Goal: Information Seeking & Learning: Learn about a topic

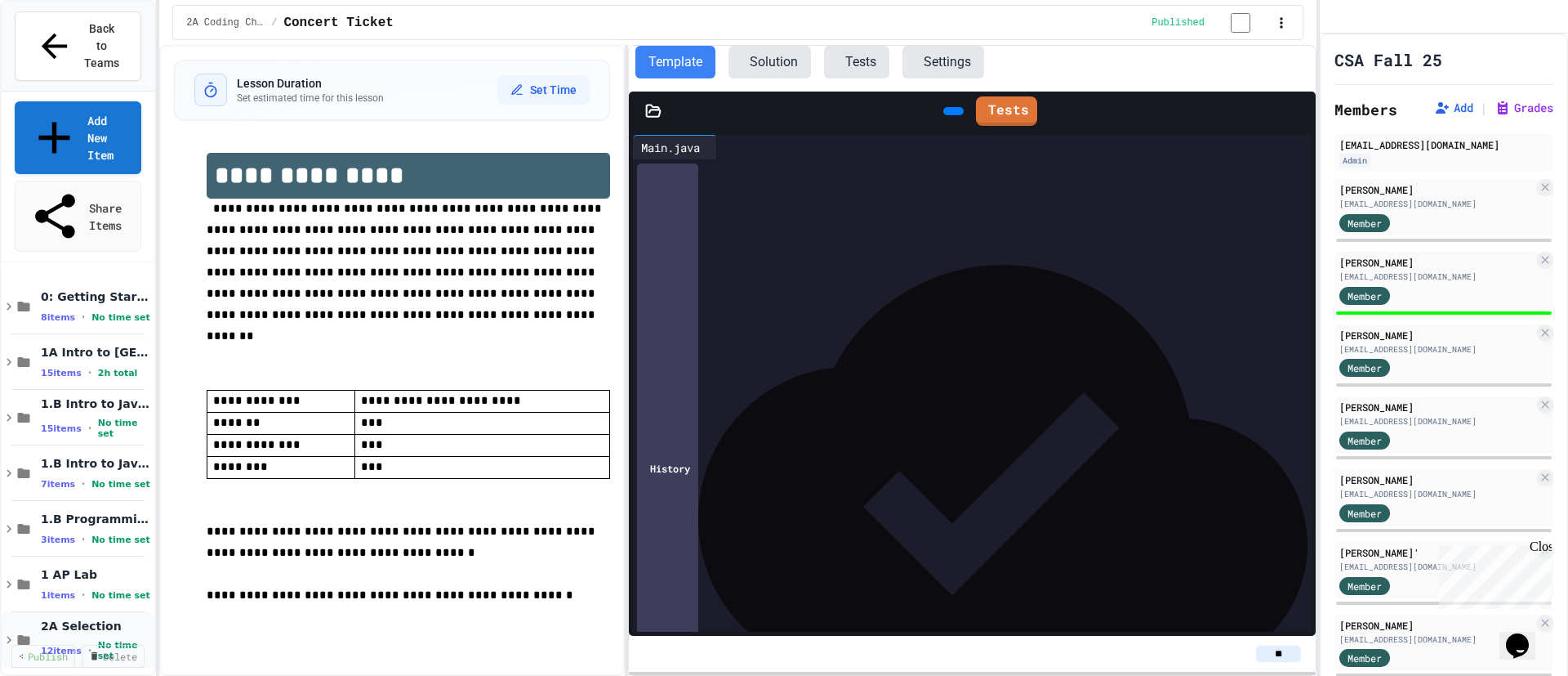
click at [77, 618] on span "2A Selection" at bounding box center [92, 625] width 104 height 15
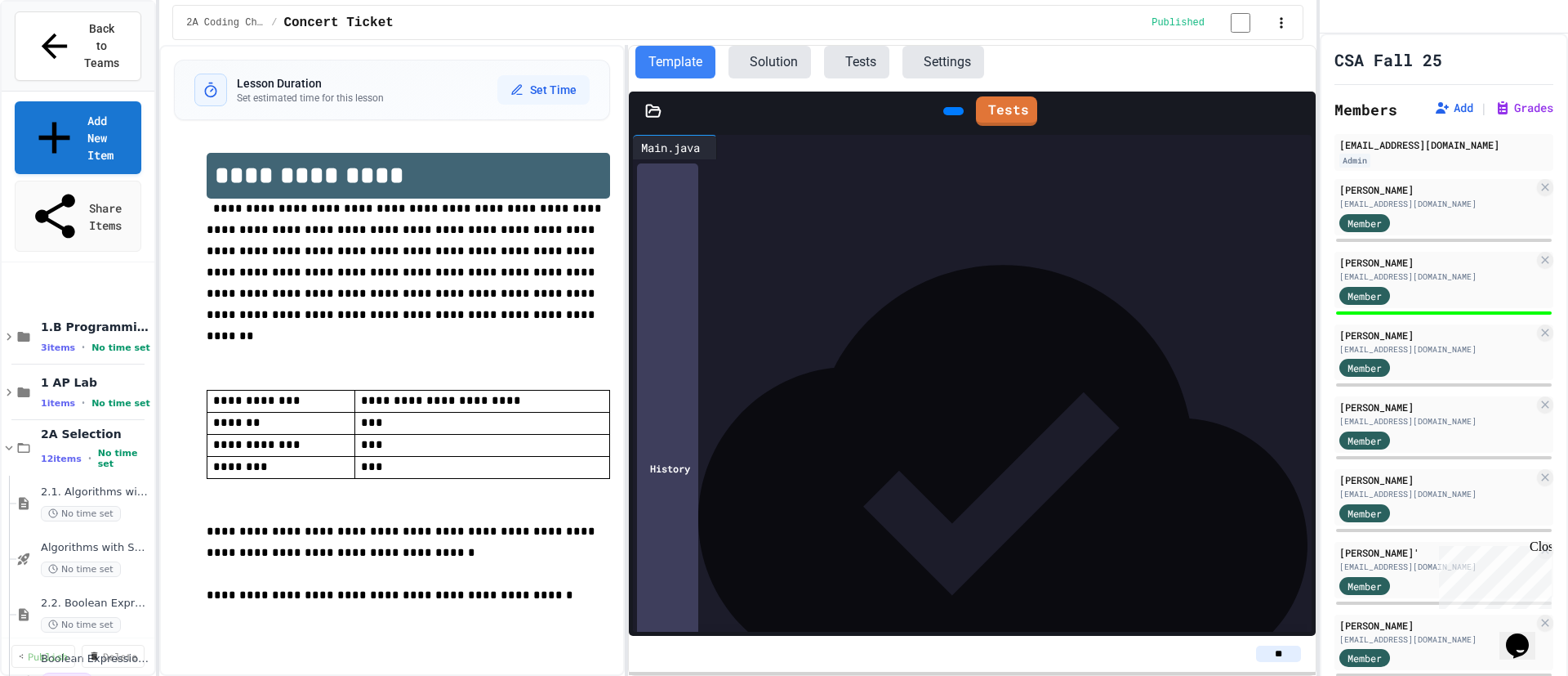
scroll to position [310, 0]
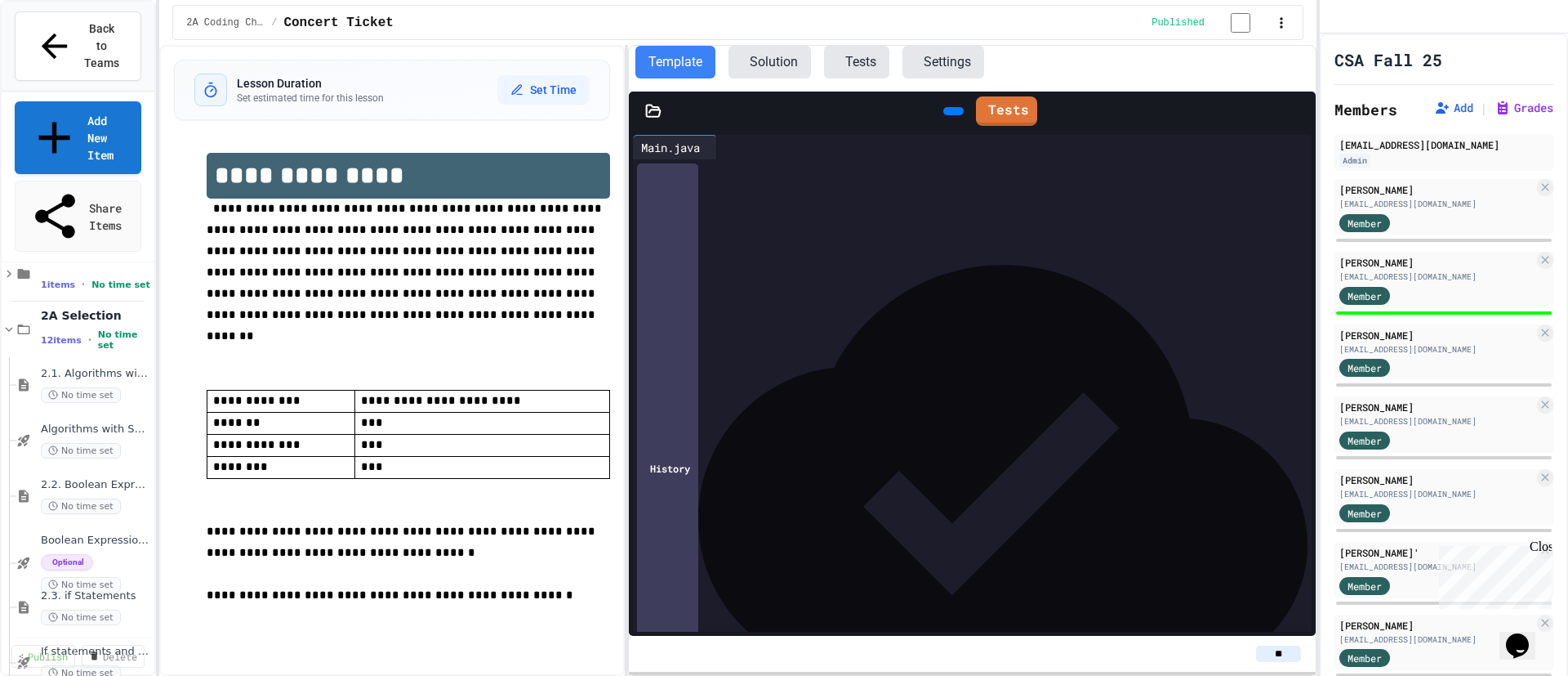
click at [212, 600] on div "**********" at bounding box center [784, 338] width 1568 height 676
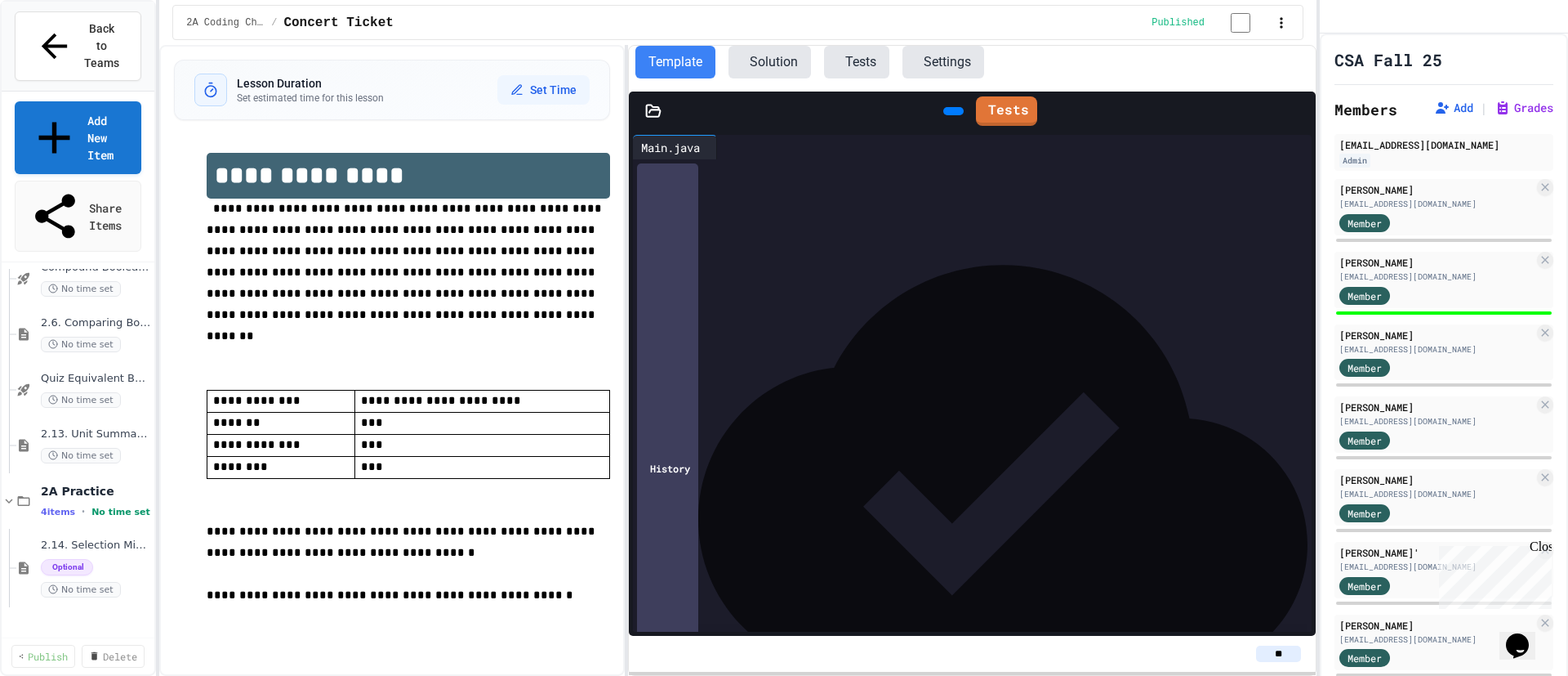
scroll to position [866, 0]
click at [91, 366] on span "Quiz Equivalent Booleans Expressions" at bounding box center [92, 373] width 104 height 14
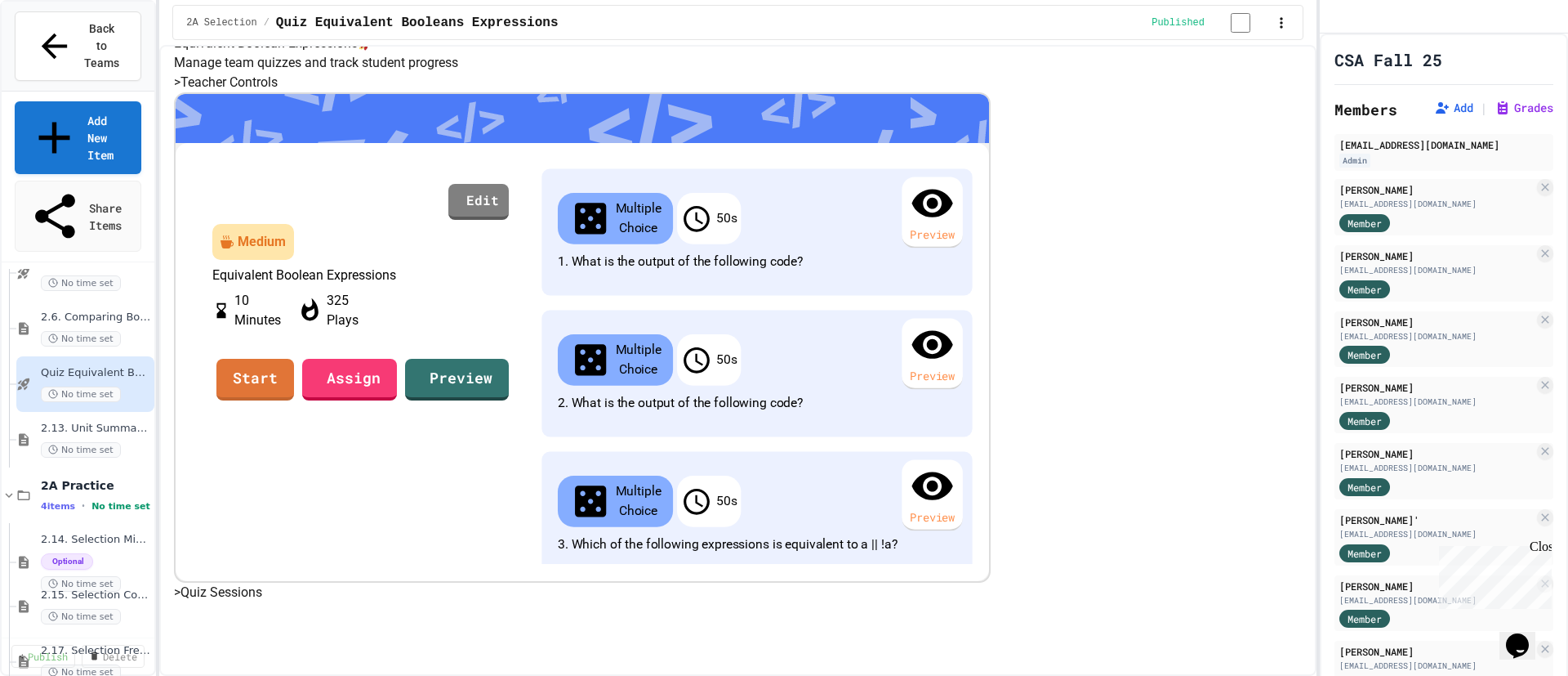
scroll to position [135, 0]
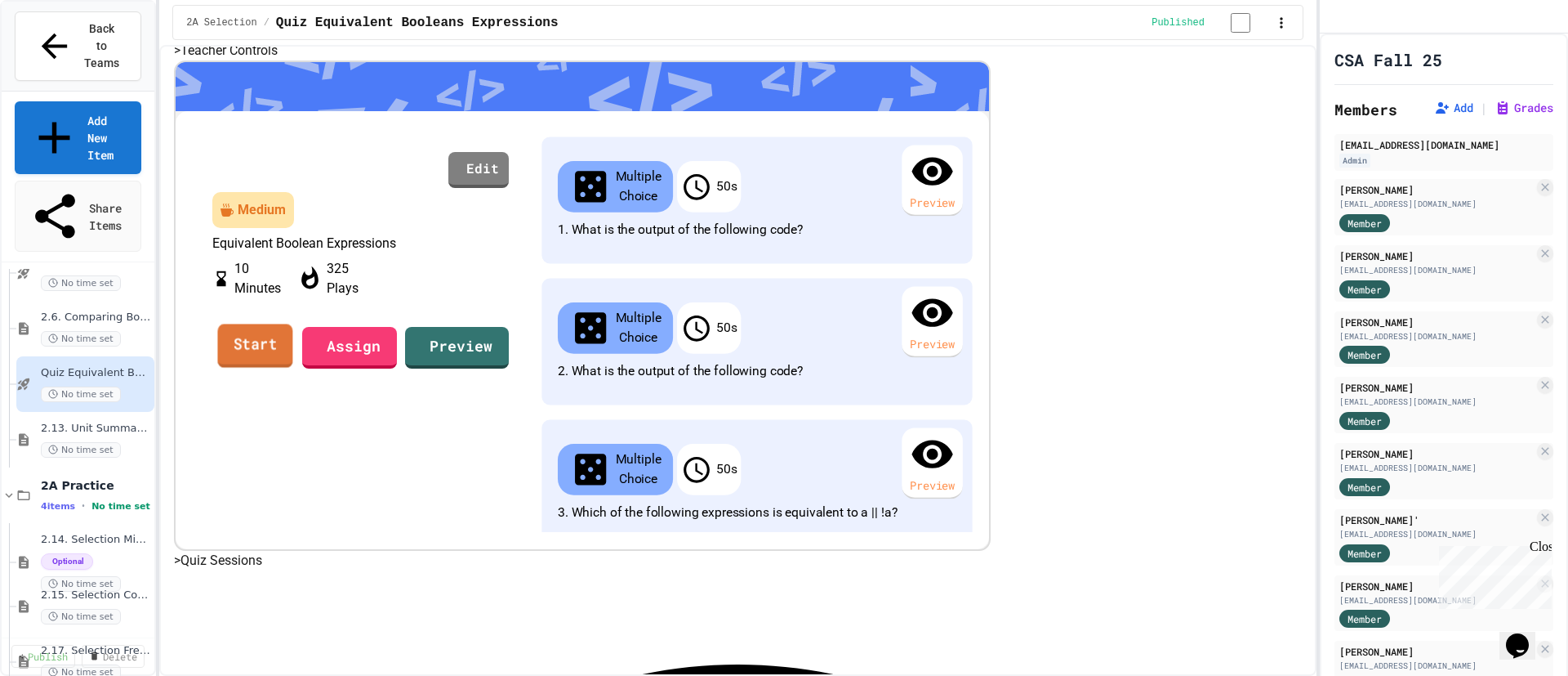
click at [293, 368] on link "Start" at bounding box center [255, 346] width 75 height 44
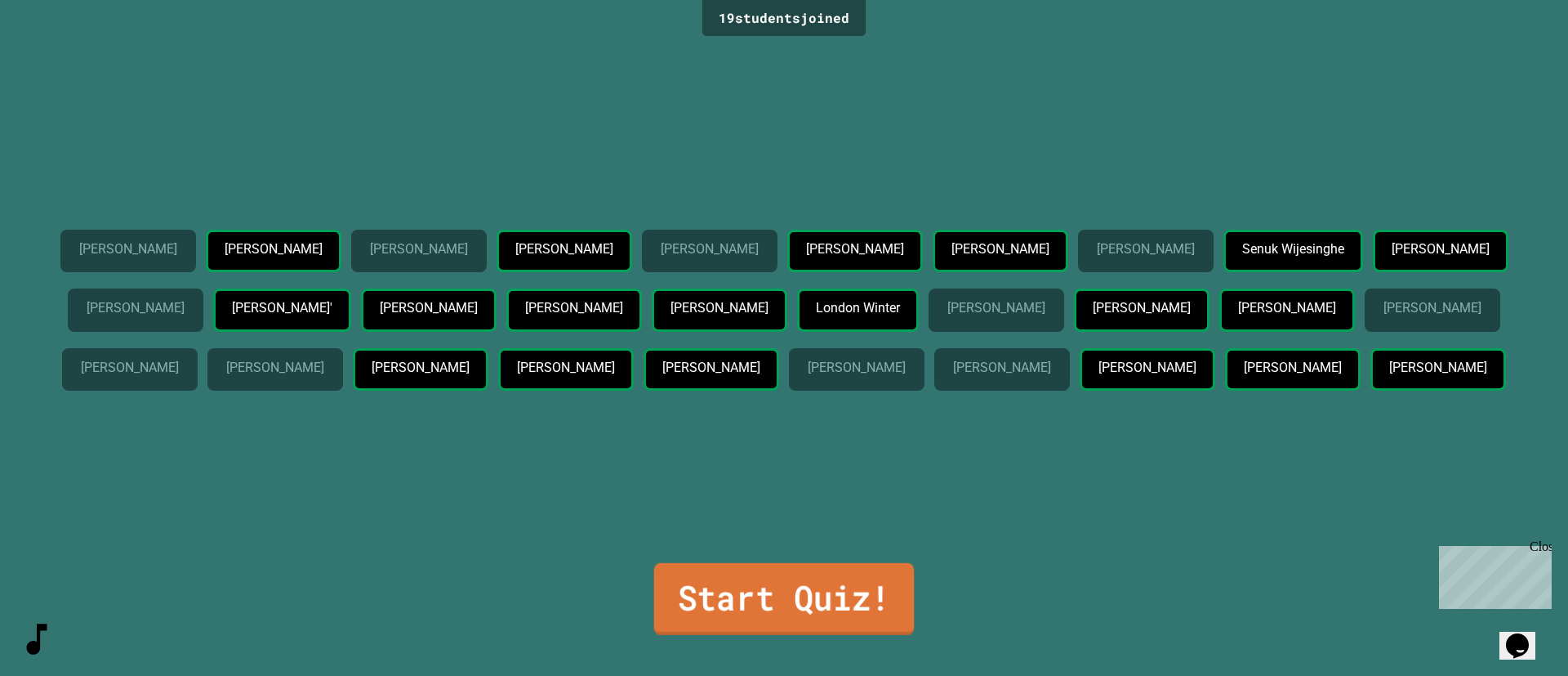
click at [765, 580] on link "Start Quiz!" at bounding box center [785, 598] width 260 height 72
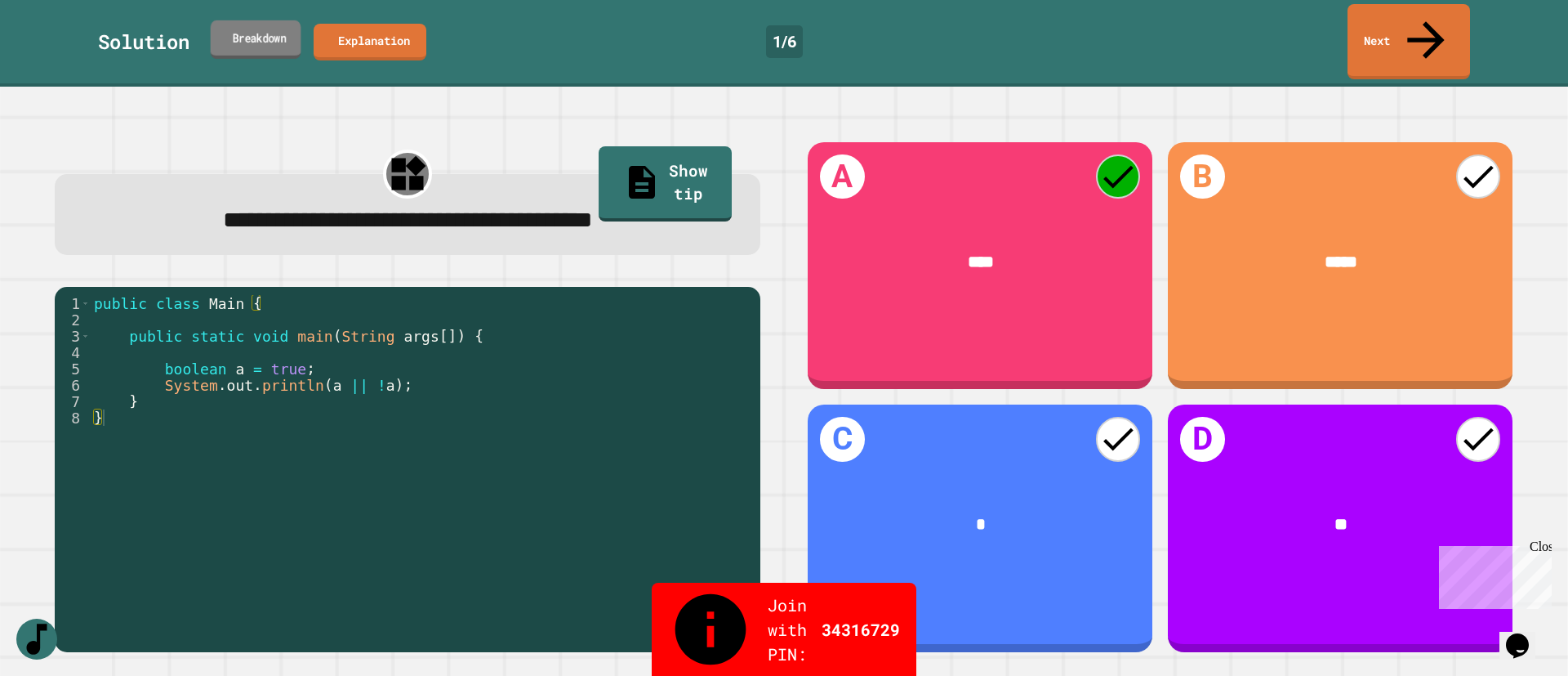
click at [255, 27] on link "Breakdown" at bounding box center [256, 38] width 90 height 38
click at [1417, 26] on link "Next" at bounding box center [1408, 40] width 121 height 79
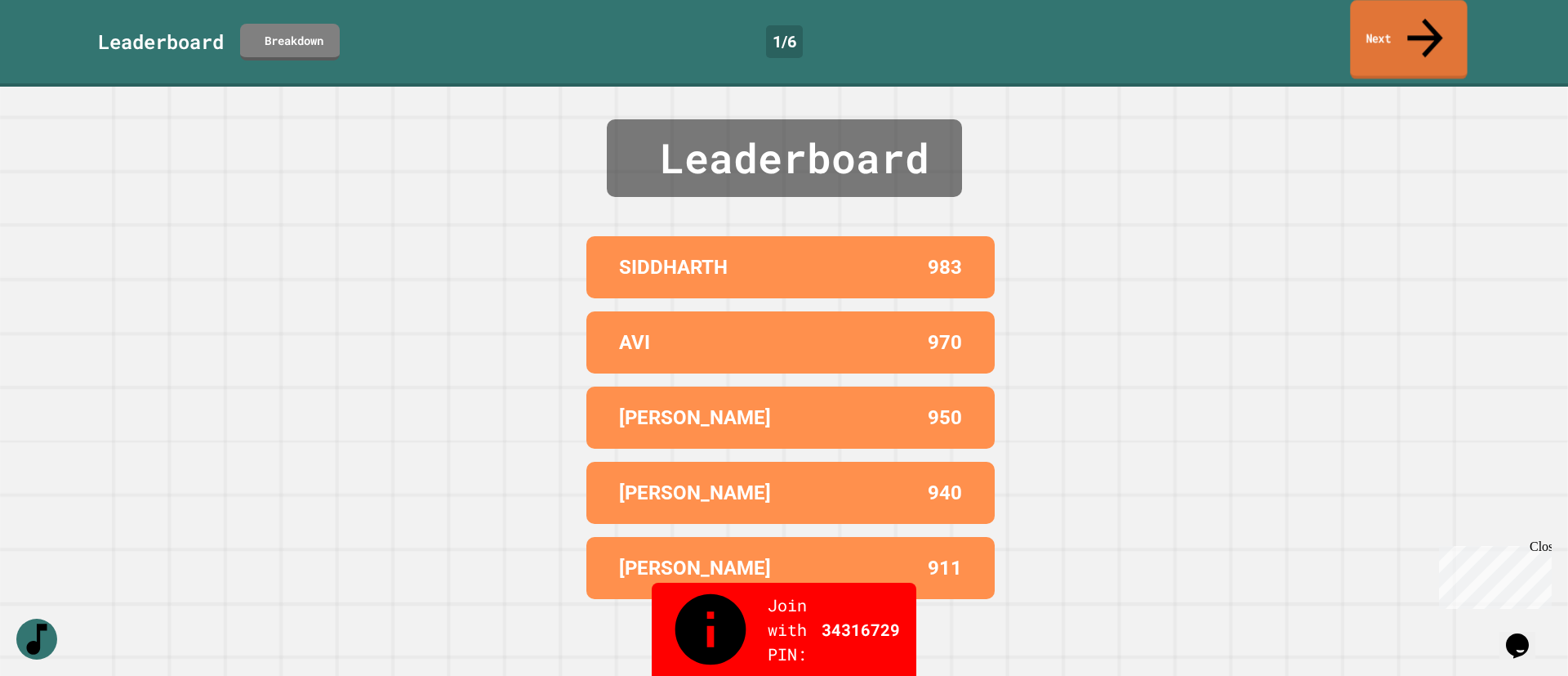
click at [1426, 29] on link "Next" at bounding box center [1409, 39] width 117 height 79
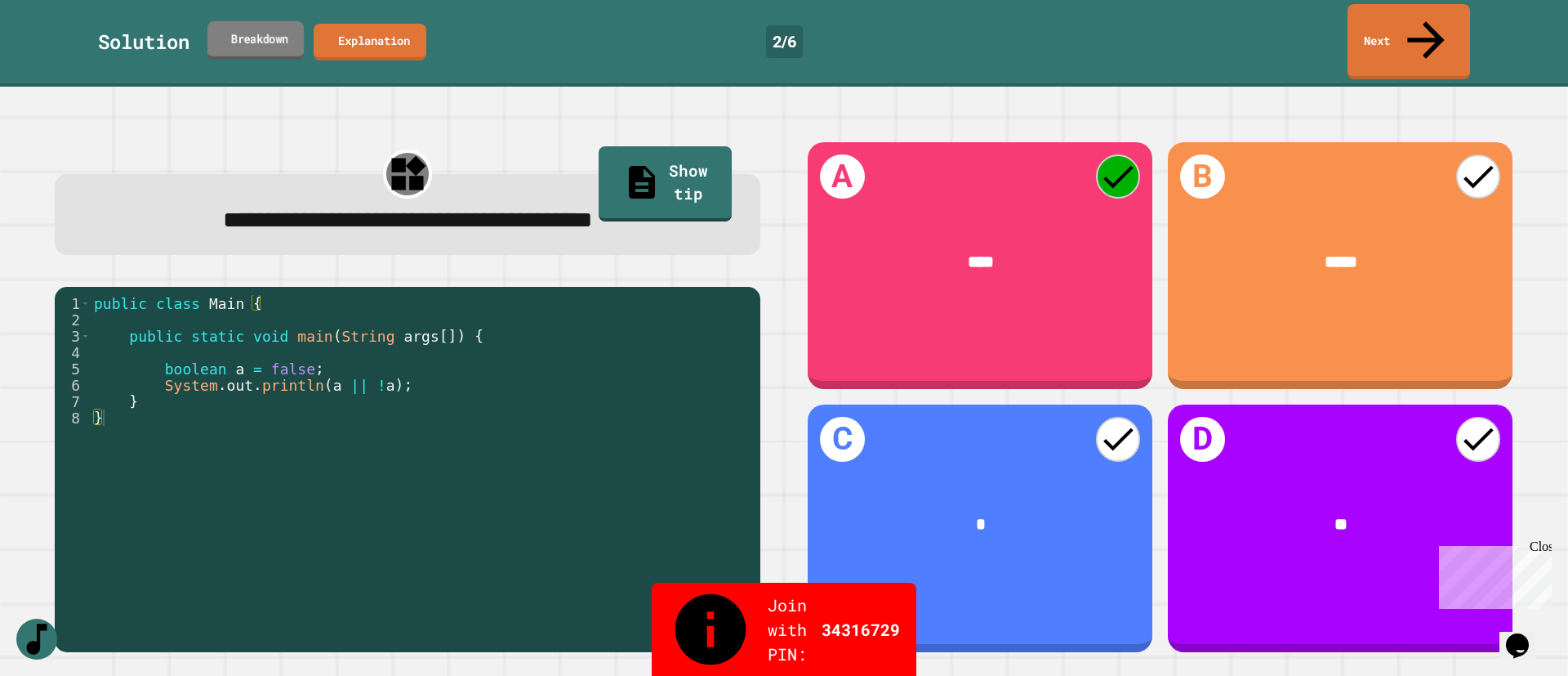
click at [245, 28] on link "Breakdown" at bounding box center [255, 39] width 97 height 38
click at [1399, 18] on link "Next" at bounding box center [1409, 40] width 120 height 79
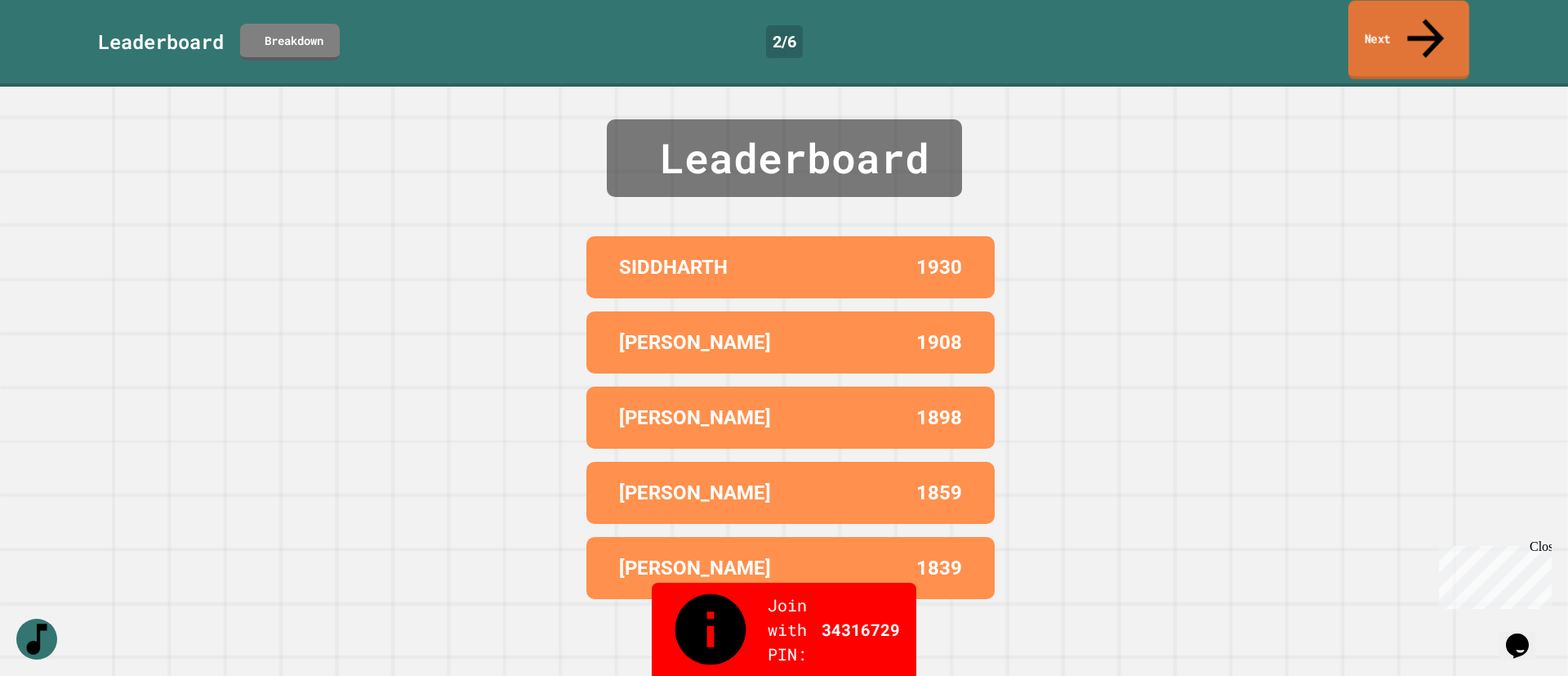
click at [1411, 11] on link "Next" at bounding box center [1409, 40] width 120 height 79
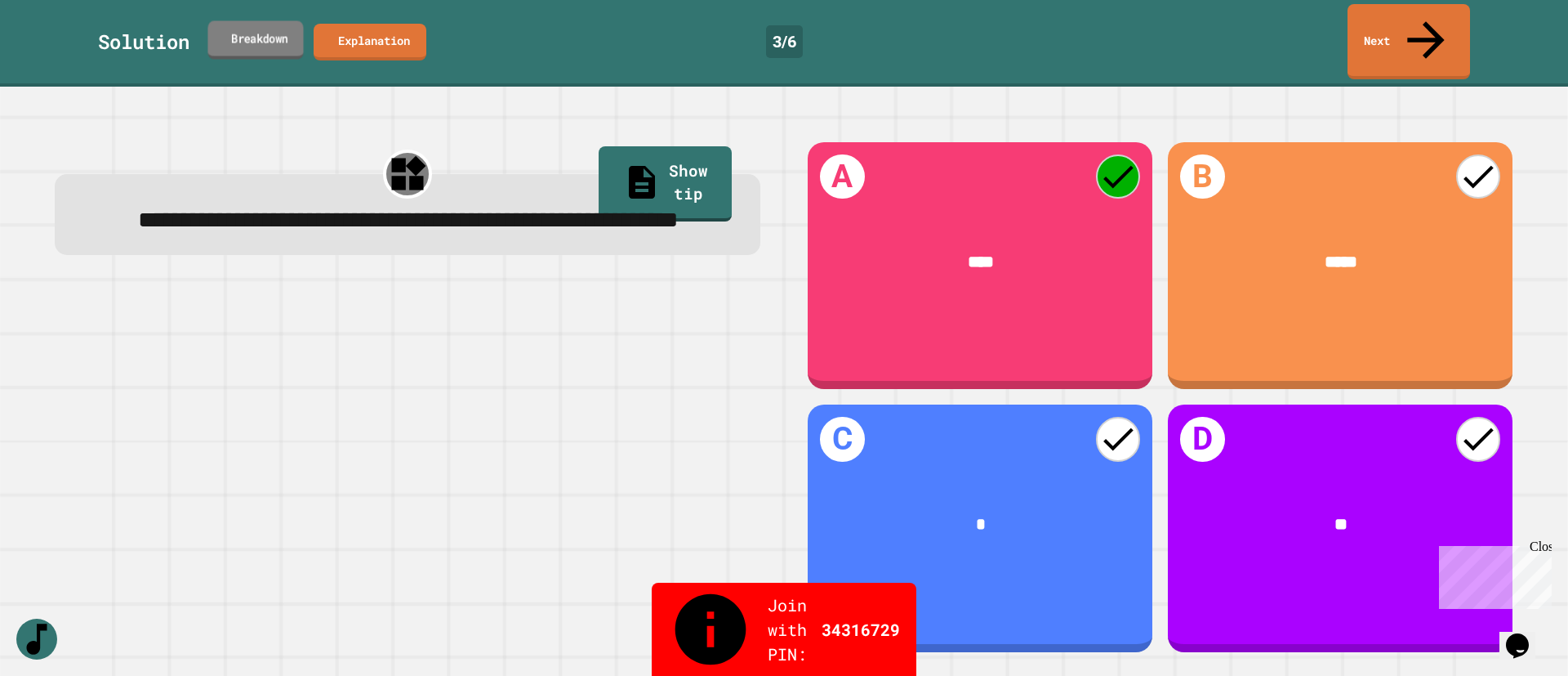
click at [283, 30] on link "Breakdown" at bounding box center [255, 39] width 96 height 38
click at [1431, 25] on icon at bounding box center [1425, 37] width 54 height 58
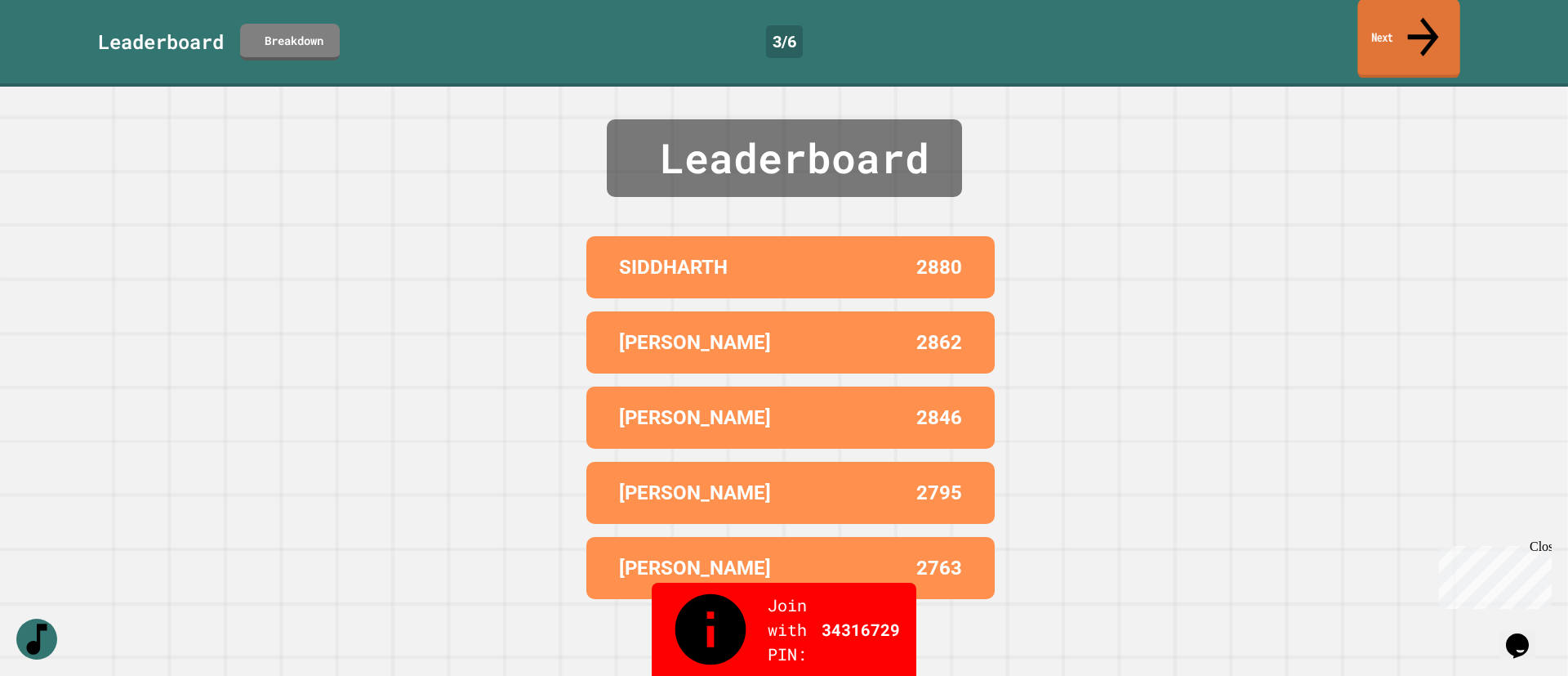
click at [1377, 25] on link "Next" at bounding box center [1408, 38] width 102 height 79
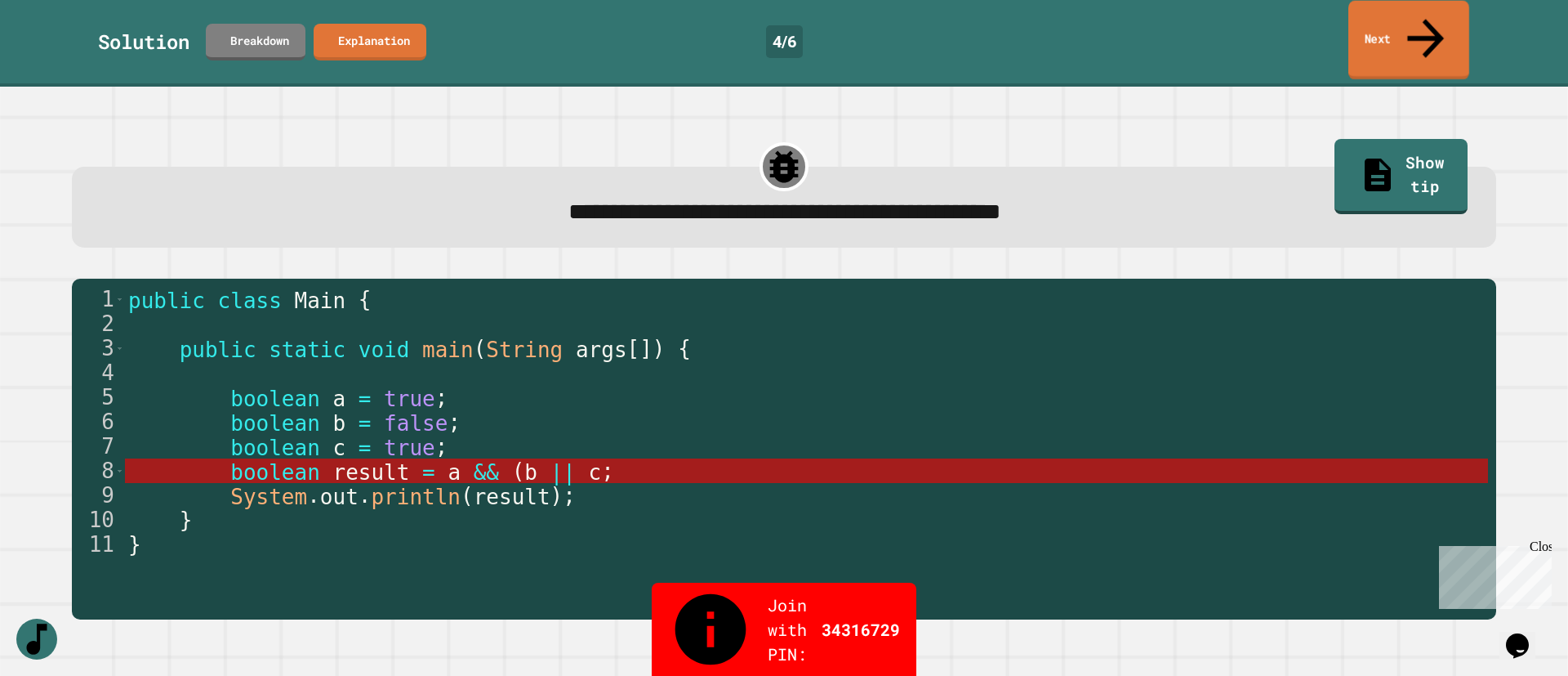
click at [1420, 13] on icon at bounding box center [1426, 37] width 55 height 58
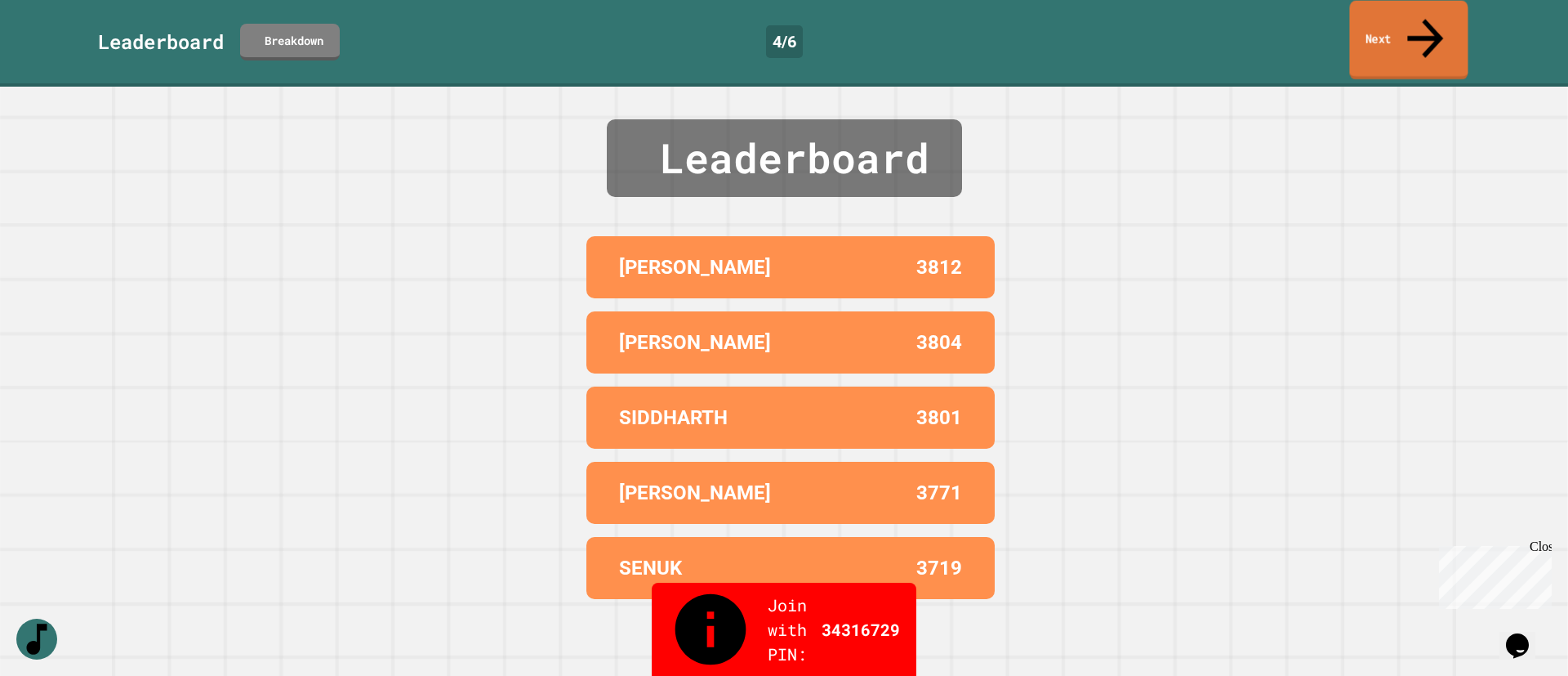
click at [1422, 37] on link "Next" at bounding box center [1409, 40] width 119 height 79
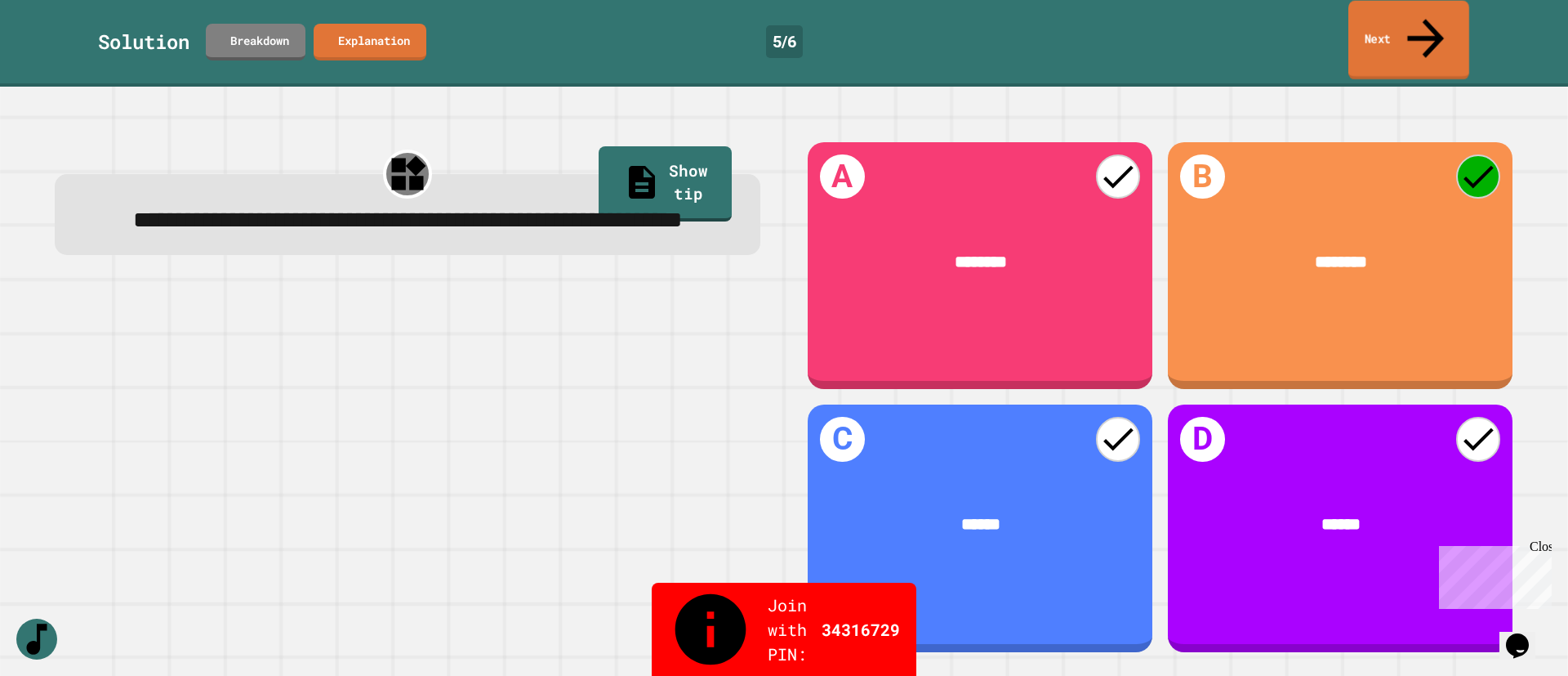
click at [1408, 20] on link "Next" at bounding box center [1409, 40] width 120 height 79
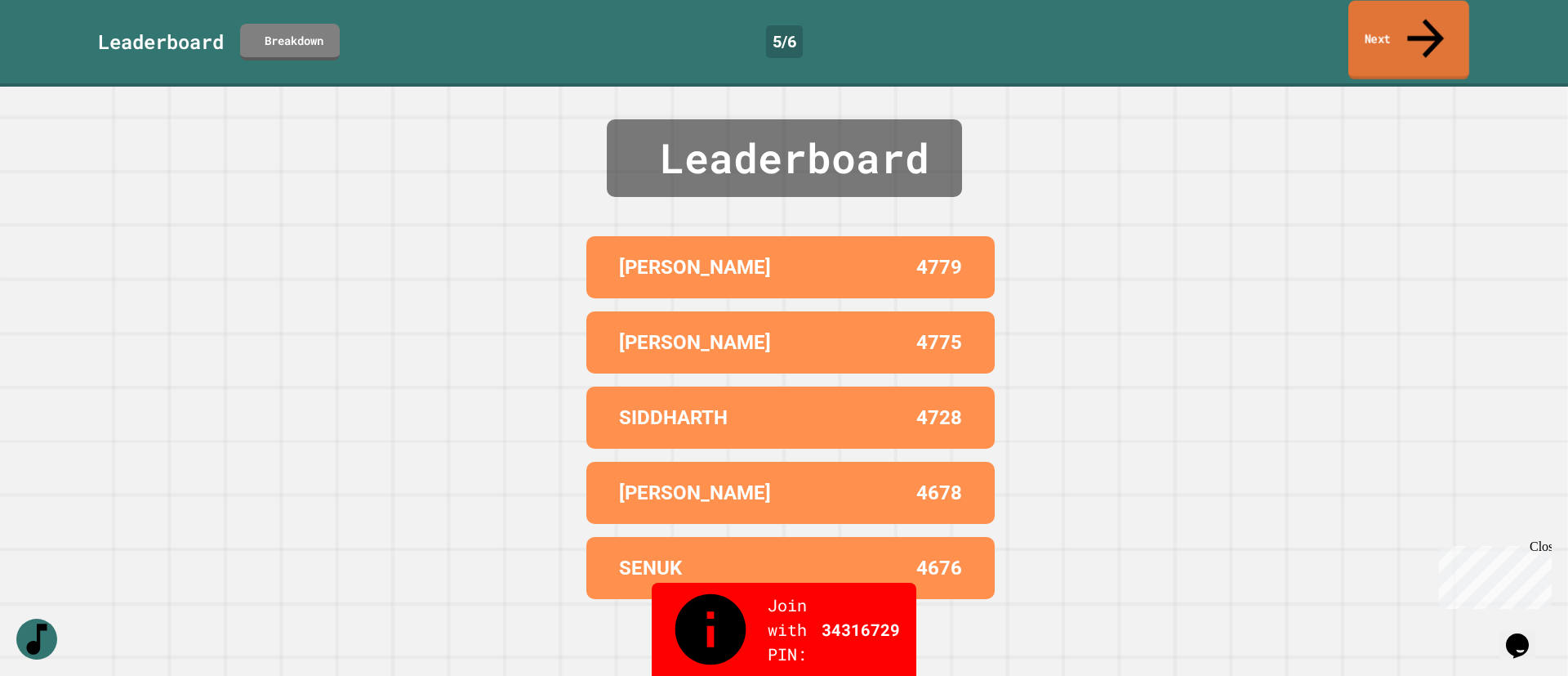
click at [1410, 24] on link "Next" at bounding box center [1409, 40] width 120 height 79
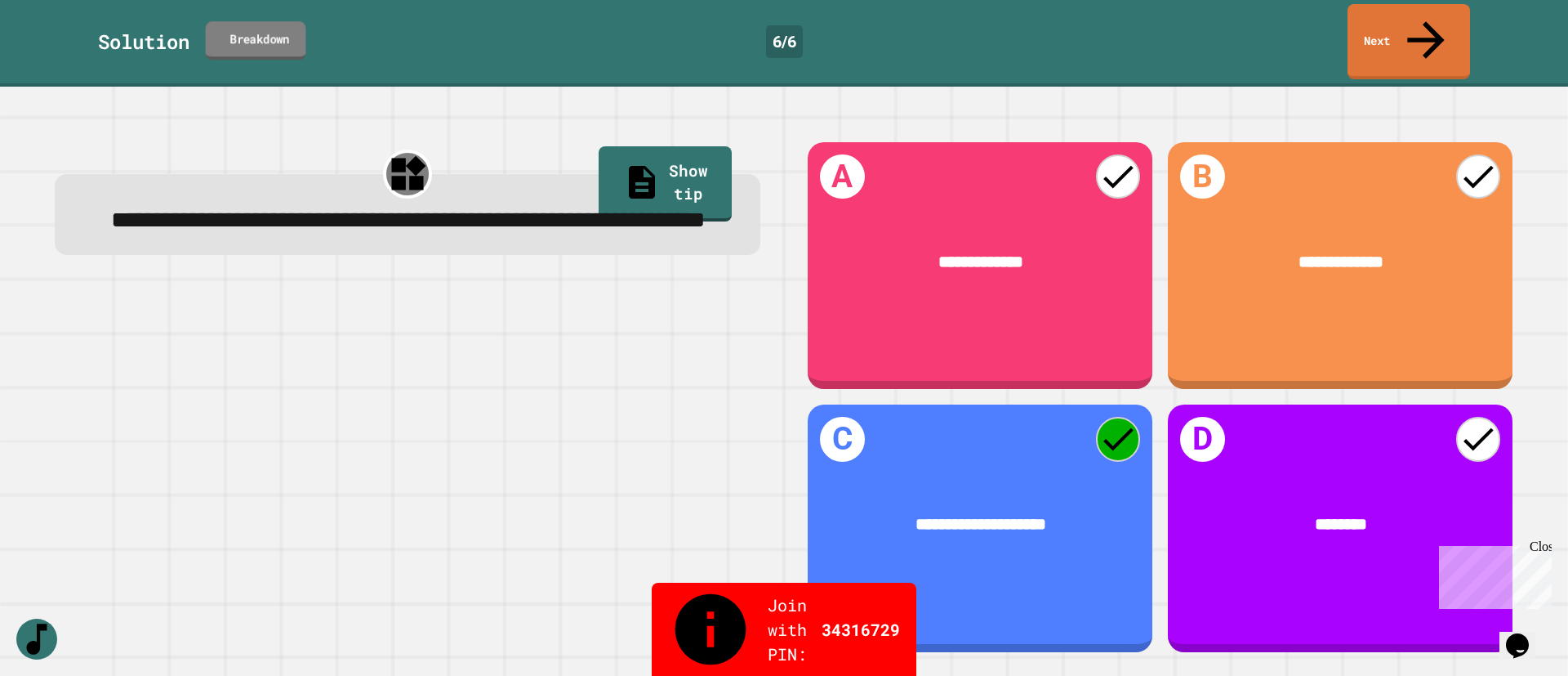
click at [293, 33] on link "Breakdown" at bounding box center [255, 40] width 100 height 38
click at [1392, 22] on link "Next" at bounding box center [1409, 40] width 120 height 79
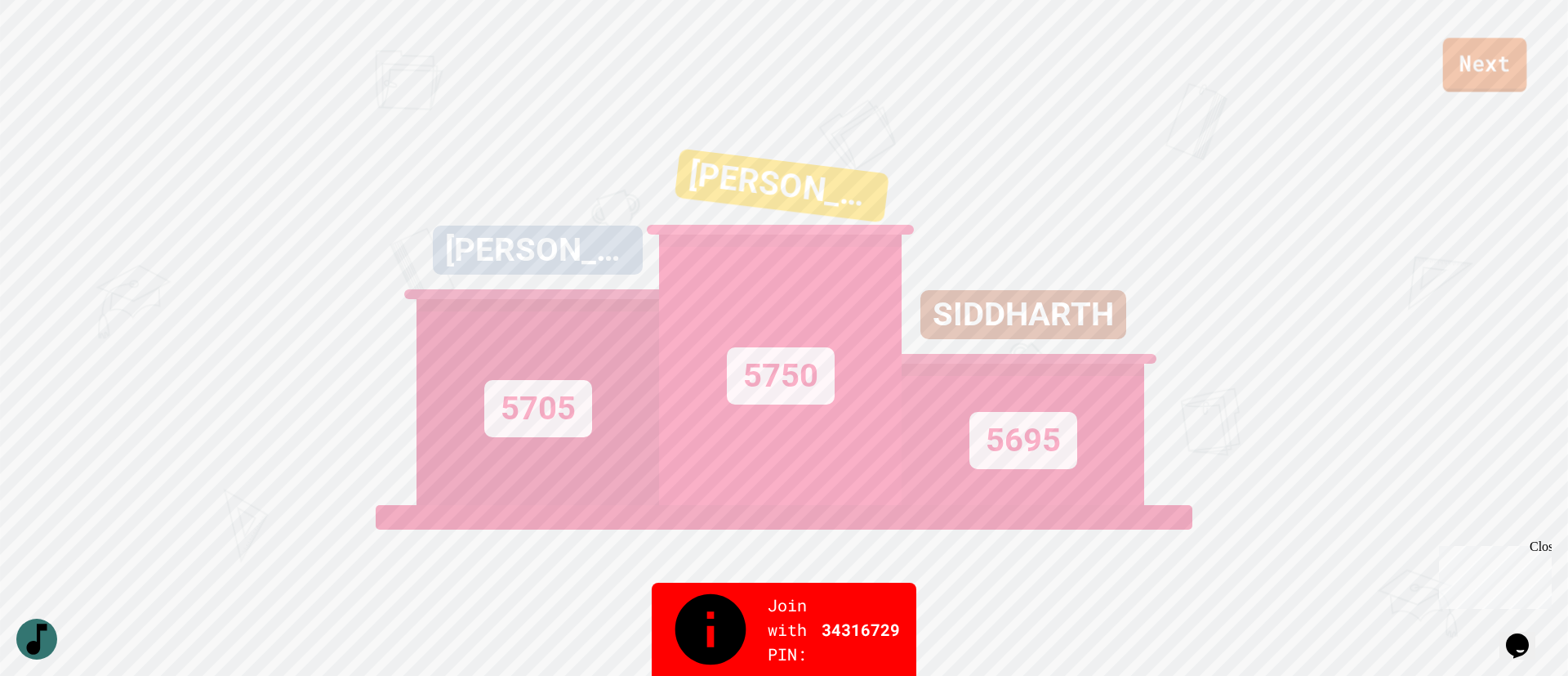
click at [1486, 65] on link "Next" at bounding box center [1485, 64] width 84 height 54
